Goal: Task Accomplishment & Management: Complete application form

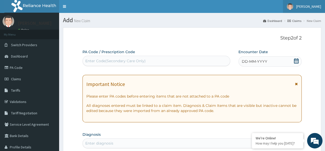
click at [313, 7] on span "[PERSON_NAME]" at bounding box center [309, 6] width 25 height 5
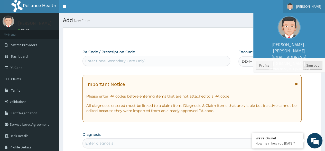
click at [313, 68] on link "Sign out" at bounding box center [312, 65] width 19 height 9
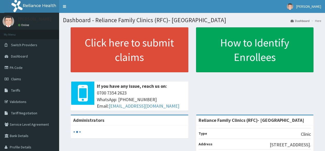
click at [117, 42] on link "Click here to submit claims" at bounding box center [130, 49] width 118 height 45
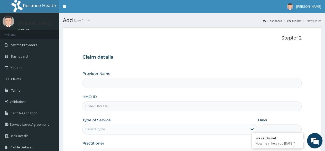
click at [168, 104] on input "HMO ID" at bounding box center [192, 106] width 219 height 10
type input "Reliance Family Clinics (RFC)- [GEOGRAPHIC_DATA]"
paste input "RET/18545/A"
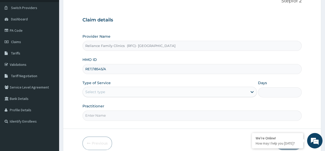
scroll to position [38, 0]
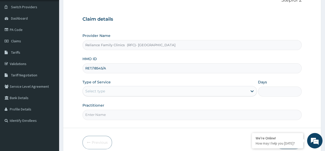
type input "RET/18545/A"
click at [159, 94] on div "Select type" at bounding box center [165, 91] width 165 height 8
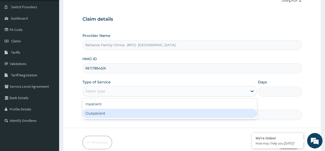
click at [162, 114] on div "Outpatient" at bounding box center [170, 112] width 175 height 9
type input "1"
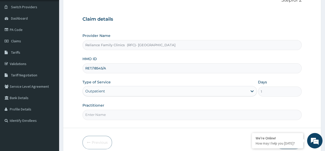
click at [162, 114] on input "Practitioner" at bounding box center [192, 114] width 219 height 10
type input "Dr Ejiofor"
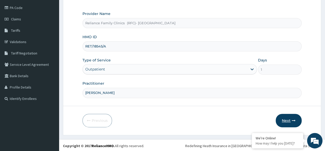
click at [288, 118] on button "Next" at bounding box center [289, 119] width 26 height 13
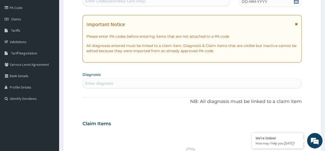
scroll to position [58, 0]
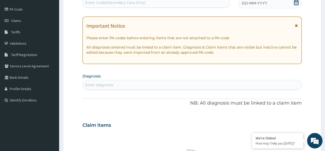
paste input "PA/4E5F28"
type input "PA/4E5F28"
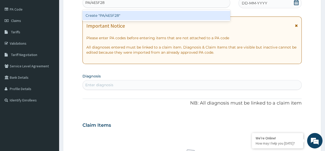
click at [157, 16] on div "Create "PA/4E5F28"" at bounding box center [157, 15] width 148 height 9
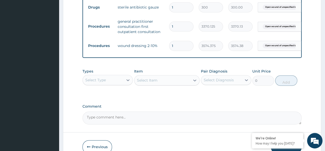
scroll to position [273, 0]
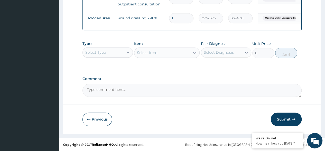
click at [277, 122] on button "Submit" at bounding box center [286, 118] width 31 height 13
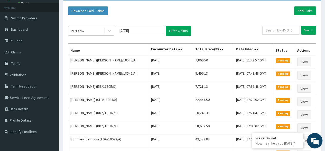
scroll to position [25, 0]
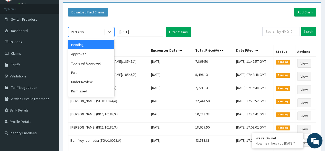
click at [97, 82] on div "Under Review" at bounding box center [91, 81] width 46 height 9
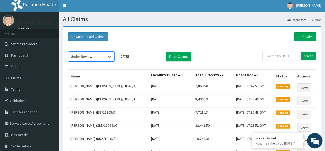
scroll to position [0, 0]
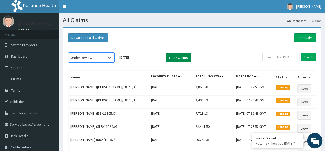
click at [179, 59] on button "Filter Claims" at bounding box center [178, 57] width 25 height 10
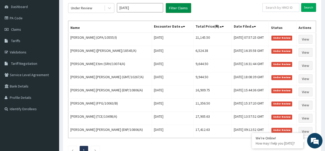
scroll to position [48, 0]
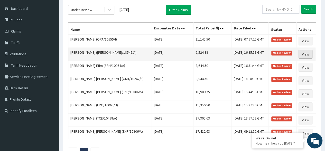
click at [307, 53] on link "View" at bounding box center [306, 54] width 14 height 9
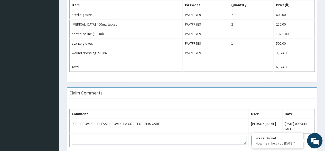
scroll to position [195, 0]
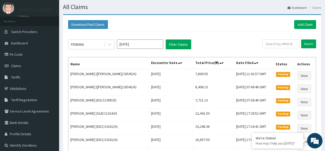
scroll to position [13, 0]
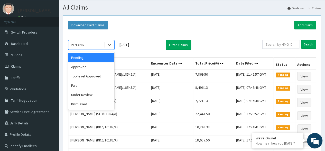
click at [98, 94] on div "Under Review" at bounding box center [91, 94] width 46 height 9
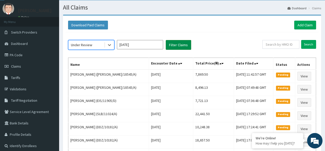
click at [179, 48] on button "Filter Claims" at bounding box center [178, 45] width 25 height 10
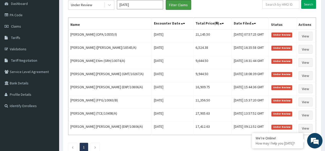
scroll to position [0, 0]
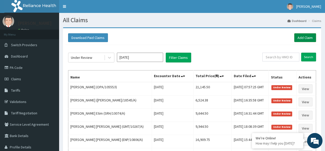
click at [305, 39] on link "Add Claim" at bounding box center [306, 37] width 22 height 9
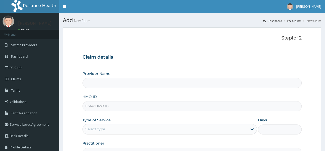
click at [219, 106] on input "HMO ID" at bounding box center [192, 106] width 219 height 10
paste input "EIS/11802/A"
type input "EIS/11802/A"
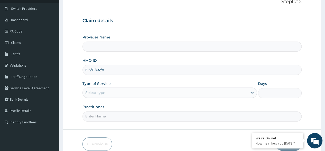
scroll to position [58, 0]
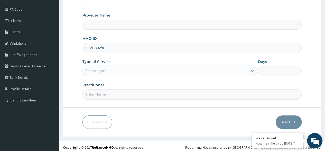
type input "Reliance Family Clinics (RFC)- Ejigbo"
type input "EIS/11802/A"
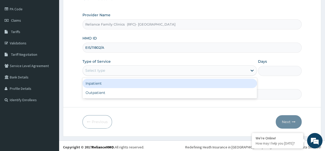
click at [151, 93] on div "Outpatient" at bounding box center [170, 92] width 175 height 9
type input "1"
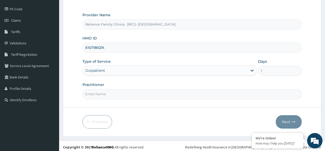
click at [156, 92] on input "Practitioner" at bounding box center [192, 94] width 219 height 10
type input "Dr Ejiofor"
click at [294, 120] on icon "button" at bounding box center [294, 122] width 4 height 4
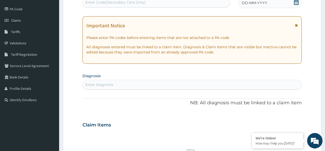
scroll to position [0, 0]
click at [295, 3] on icon at bounding box center [296, 2] width 5 height 5
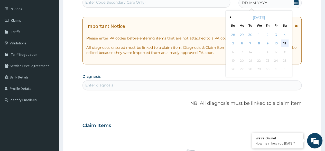
click at [285, 45] on div "11" at bounding box center [285, 44] width 8 height 8
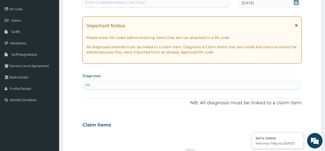
type input "c"
type input "u"
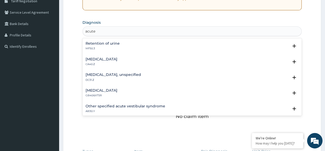
scroll to position [665, 0]
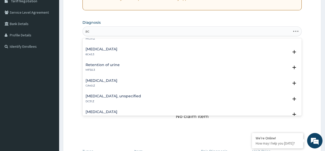
type input "a"
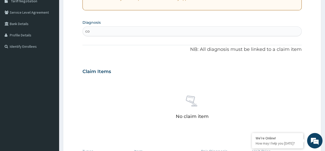
type input "c"
type input "hyper"
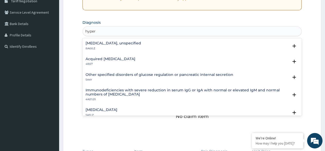
click at [141, 45] on div "Essential hypertension, unspecified BA00.Z" at bounding box center [114, 45] width 56 height 9
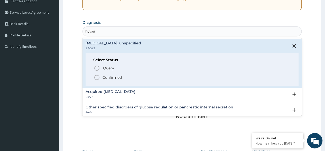
click at [121, 76] on p "Confirmed" at bounding box center [112, 77] width 19 height 5
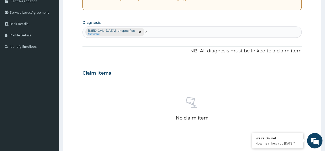
type input "c"
type input "acute"
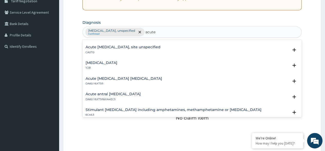
scroll to position [560, 0]
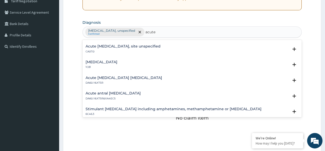
click at [161, 46] on h4 "Acute upper respiratory infection, site unspecified" at bounding box center [123, 46] width 75 height 4
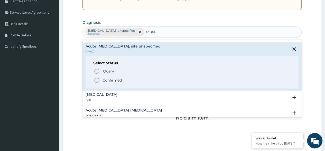
click at [116, 73] on p "Query Query covers suspected (?), Keep in view (kiv), Ruled out (r/o)" at bounding box center [161, 70] width 116 height 7
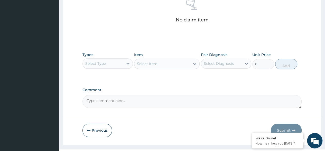
scroll to position [209, 0]
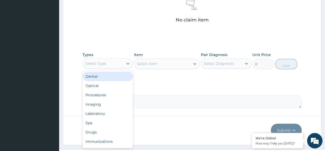
click at [120, 95] on div "Procedures" at bounding box center [108, 94] width 50 height 9
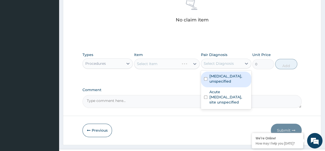
click at [228, 78] on label "Essential hypertension, unspecified" at bounding box center [229, 78] width 39 height 10
checkbox input "true"
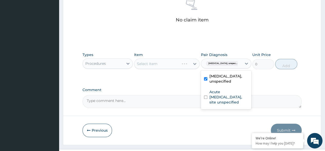
click at [230, 102] on label "Acute upper respiratory infection, site unspecified" at bounding box center [229, 96] width 39 height 15
checkbox input "true"
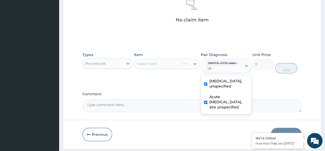
click at [177, 62] on div "Select Item" at bounding box center [167, 63] width 66 height 10
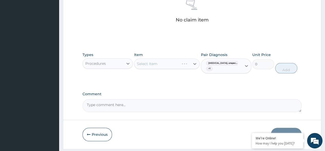
click at [185, 62] on div "Select Item" at bounding box center [167, 63] width 66 height 10
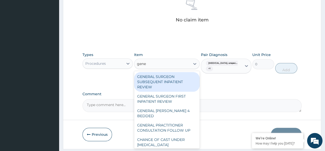
type input "gener"
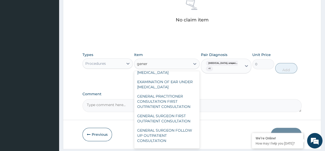
scroll to position [84, 0]
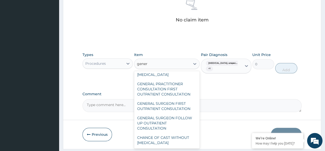
click at [177, 91] on div "GENERAL PRACTITIONER CONSULTATION FIRST OUTPATIENT CONSULTATION" at bounding box center [167, 89] width 66 height 20
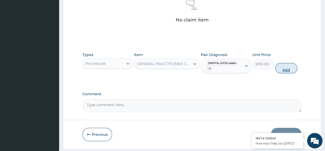
click at [288, 65] on button "Add" at bounding box center [287, 68] width 22 height 10
type input "0"
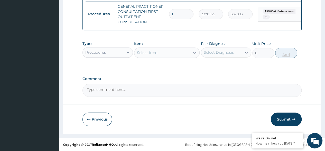
scroll to position [207, 0]
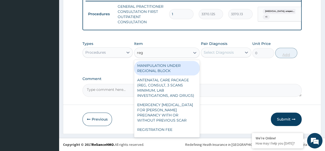
type input "regi"
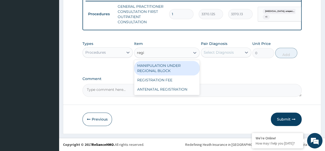
click at [177, 81] on div "REGISTRATION FEE" at bounding box center [167, 79] width 66 height 9
type input "2042.5"
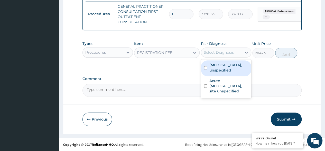
click at [227, 70] on label "Essential hypertension, unspecified" at bounding box center [229, 67] width 39 height 10
checkbox input "true"
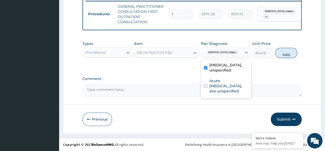
click at [219, 93] on label "Acute upper respiratory infection, site unspecified" at bounding box center [229, 85] width 39 height 15
checkbox input "true"
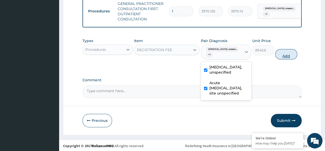
click at [279, 59] on button "Add" at bounding box center [287, 54] width 22 height 10
type input "0"
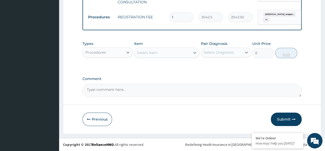
scroll to position [227, 0]
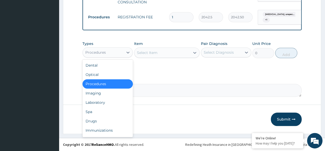
click at [113, 103] on div "Laboratory" at bounding box center [108, 102] width 50 height 9
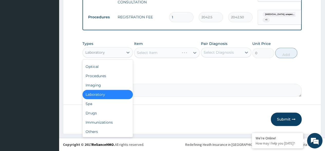
scroll to position [17, 0]
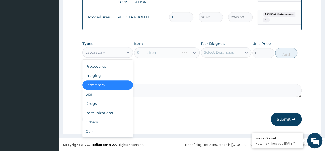
click at [107, 105] on div "Drugs" at bounding box center [108, 103] width 50 height 9
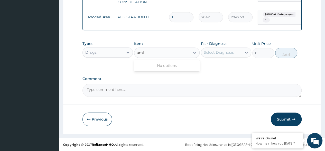
type input "aml"
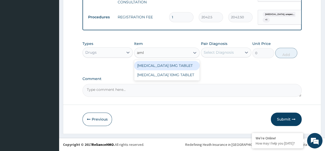
type input "amlo"
click at [179, 78] on div "[MEDICAL_DATA] 10MG TABLET" at bounding box center [167, 74] width 66 height 9
type input "100"
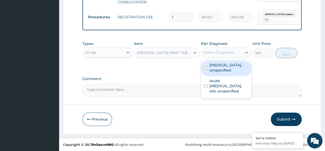
click at [234, 67] on label "Essential hypertension, unspecified" at bounding box center [229, 67] width 39 height 10
checkbox input "true"
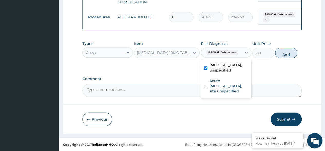
click at [230, 93] on label "Acute upper respiratory infection, site unspecified" at bounding box center [229, 85] width 39 height 15
checkbox input "true"
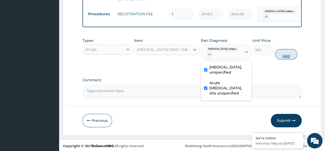
click at [289, 59] on button "Add" at bounding box center [287, 54] width 22 height 10
type input "0"
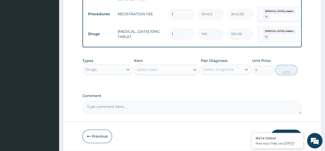
type input "0.00"
type input "3"
type input "300.00"
type input "30"
type input "3000.00"
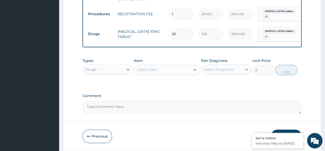
scroll to position [246, 0]
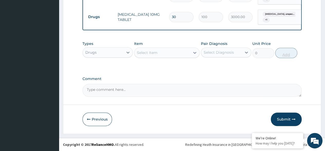
type input "30"
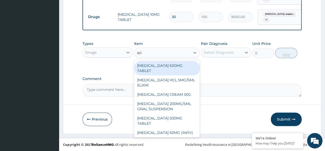
type input "azit"
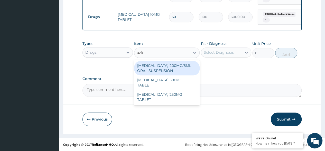
click at [189, 83] on div "[MEDICAL_DATA] 500MG TABLET" at bounding box center [167, 82] width 66 height 14
type input "690"
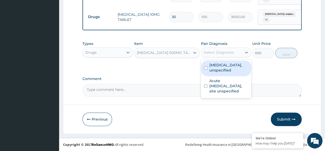
click at [230, 73] on label "Essential hypertension, unspecified" at bounding box center [229, 67] width 39 height 10
checkbox input "true"
click at [238, 93] on label "Acute upper respiratory infection, site unspecified" at bounding box center [229, 85] width 39 height 15
checkbox input "true"
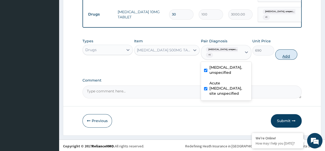
click at [282, 57] on button "Add" at bounding box center [287, 54] width 22 height 10
type input "0"
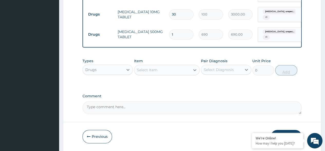
type input "0.00"
type input "5"
type input "3450.00"
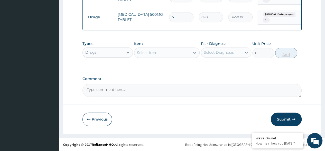
scroll to position [266, 0]
type input "5"
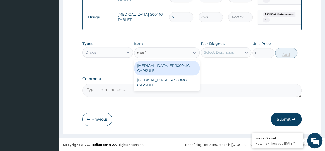
type input "metf"
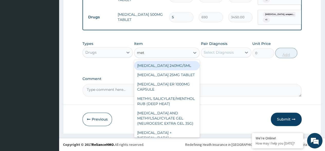
type input "metf"
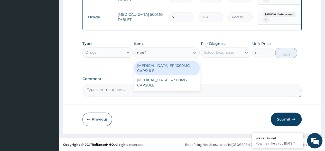
click at [181, 68] on div "[MEDICAL_DATA] ER 1000MG CAPSULE" at bounding box center [167, 68] width 66 height 14
type input "300"
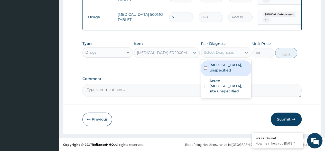
click at [235, 71] on label "Essential hypertension, unspecified" at bounding box center [229, 67] width 39 height 10
checkbox input "true"
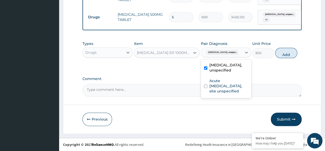
click at [231, 93] on label "Acute upper respiratory infection, site unspecified" at bounding box center [229, 85] width 39 height 15
checkbox input "true"
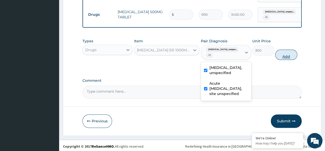
click at [288, 60] on button "Add" at bounding box center [287, 54] width 22 height 10
type input "0"
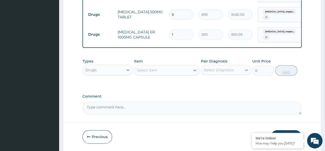
type input "0.00"
type input "3"
type input "900.00"
type input "30"
type input "9000.00"
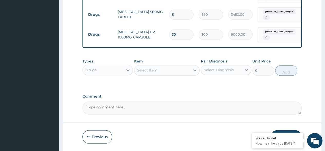
type input "30"
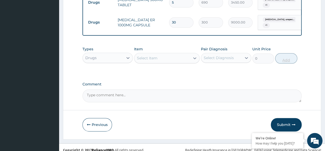
scroll to position [287, 0]
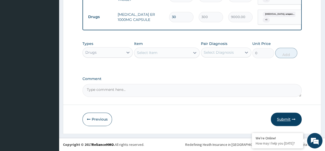
click at [287, 120] on button "Submit" at bounding box center [286, 118] width 31 height 13
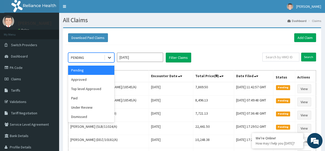
click at [109, 57] on icon at bounding box center [109, 57] width 5 height 5
click at [100, 80] on div "Approved" at bounding box center [91, 79] width 46 height 9
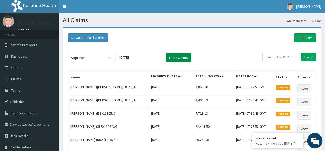
click at [175, 58] on button "Filter Claims" at bounding box center [178, 57] width 25 height 10
click at [174, 55] on button "Filter Claims" at bounding box center [178, 57] width 25 height 10
click at [182, 57] on button "Filter Claims" at bounding box center [178, 57] width 25 height 10
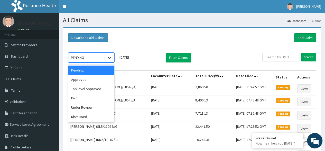
click at [112, 58] on div at bounding box center [109, 57] width 9 height 9
click at [90, 79] on div "Approved" at bounding box center [91, 79] width 46 height 9
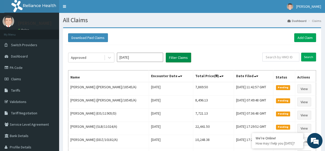
click at [175, 56] on button "Filter Claims" at bounding box center [178, 57] width 25 height 10
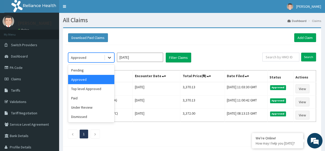
click at [109, 57] on icon at bounding box center [109, 57] width 5 height 5
click at [98, 89] on div "Top level Approved" at bounding box center [91, 88] width 46 height 9
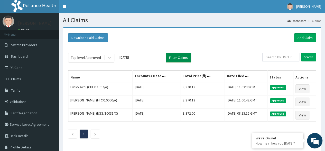
click at [186, 58] on button "Filter Claims" at bounding box center [178, 57] width 25 height 10
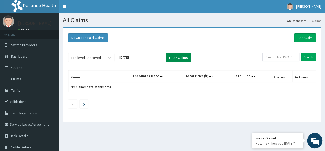
click at [180, 59] on button "Filter Claims" at bounding box center [178, 57] width 25 height 10
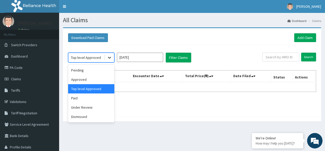
click at [111, 55] on icon at bounding box center [109, 57] width 5 height 5
click at [99, 107] on div "Under Review" at bounding box center [91, 106] width 46 height 9
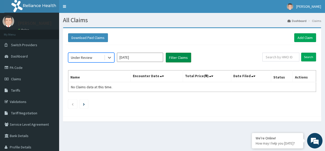
click at [177, 57] on button "Filter Claims" at bounding box center [178, 57] width 25 height 10
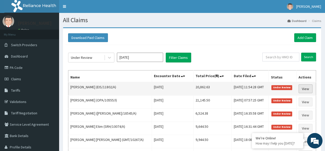
click at [306, 89] on link "View" at bounding box center [306, 88] width 14 height 9
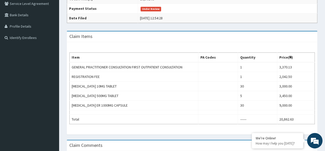
scroll to position [122, 0]
